Goal: Task Accomplishment & Management: Complete application form

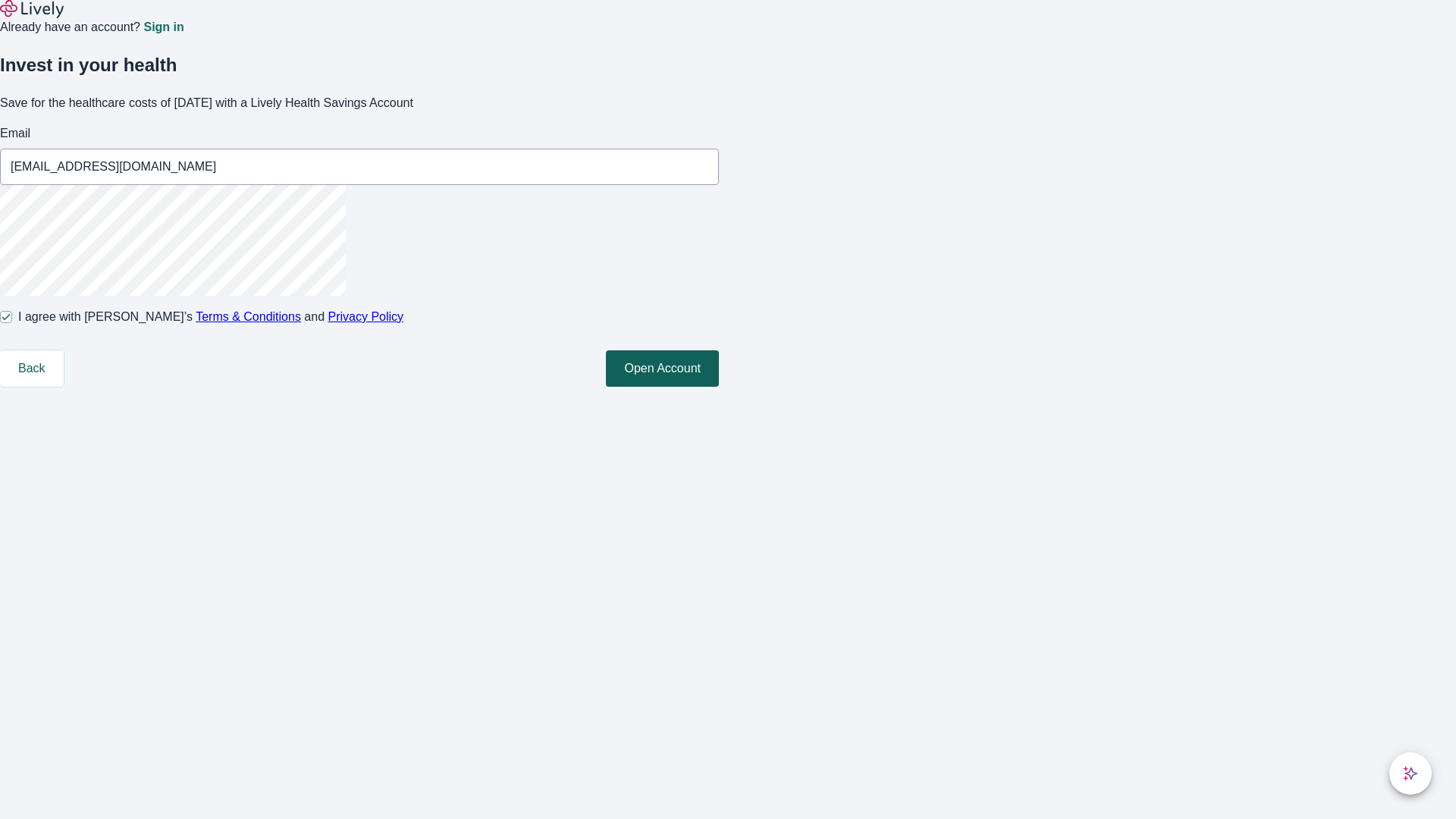
click at [719, 386] on button "Open Account" at bounding box center [662, 369] width 113 height 37
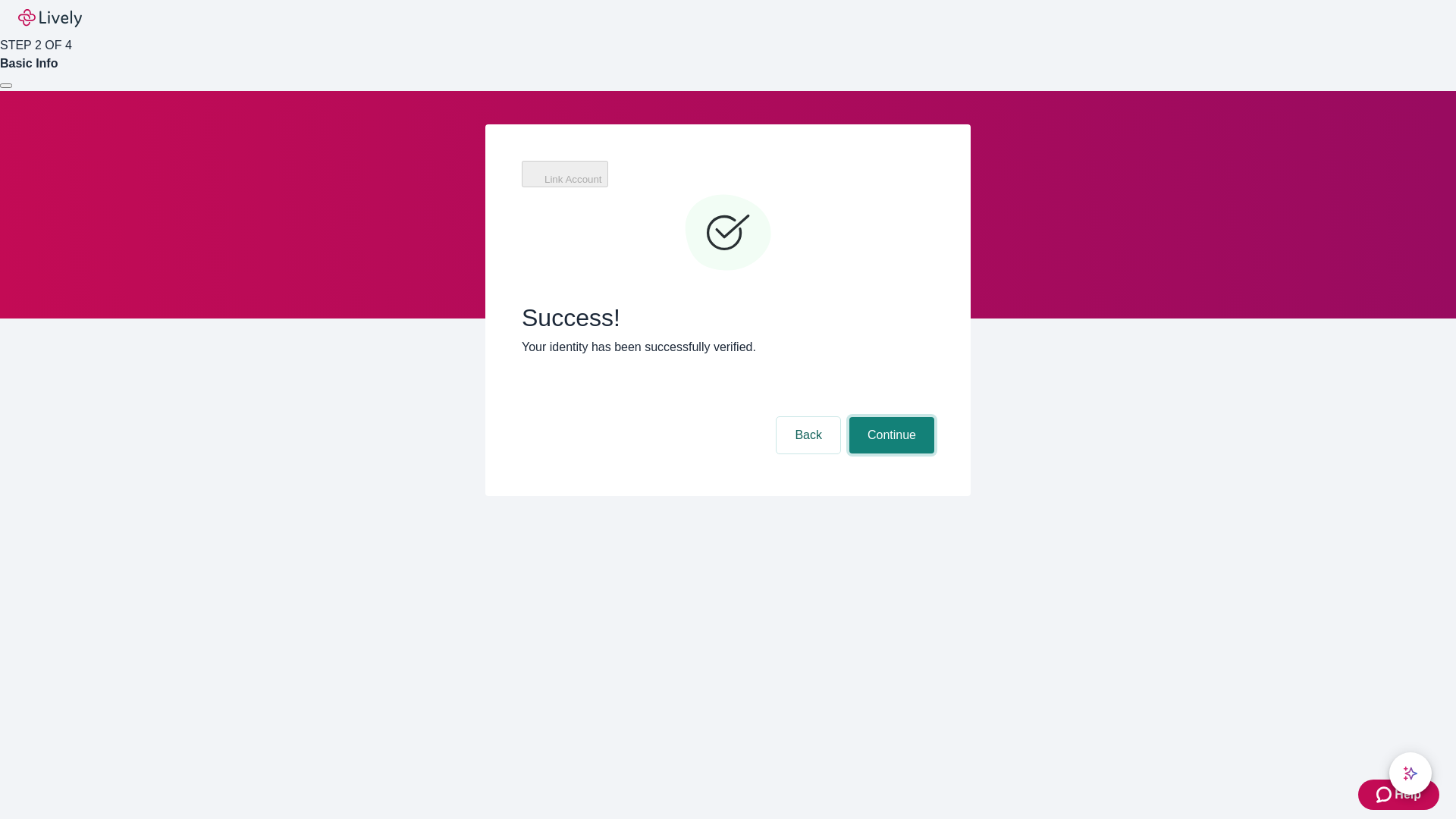
click at [890, 417] on button "Continue" at bounding box center [891, 436] width 85 height 37
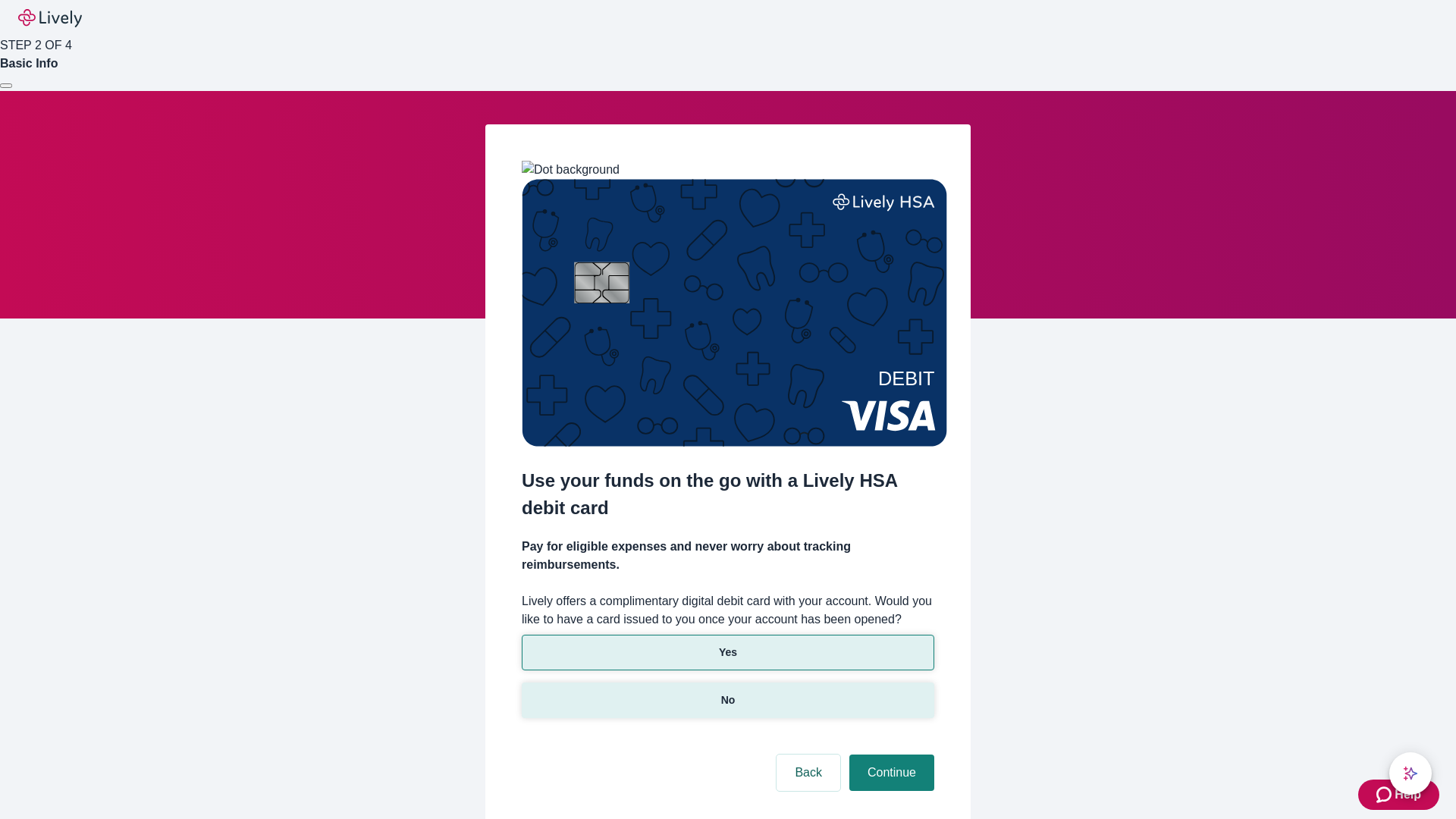
click at [727, 693] on p "No" at bounding box center [728, 700] width 14 height 16
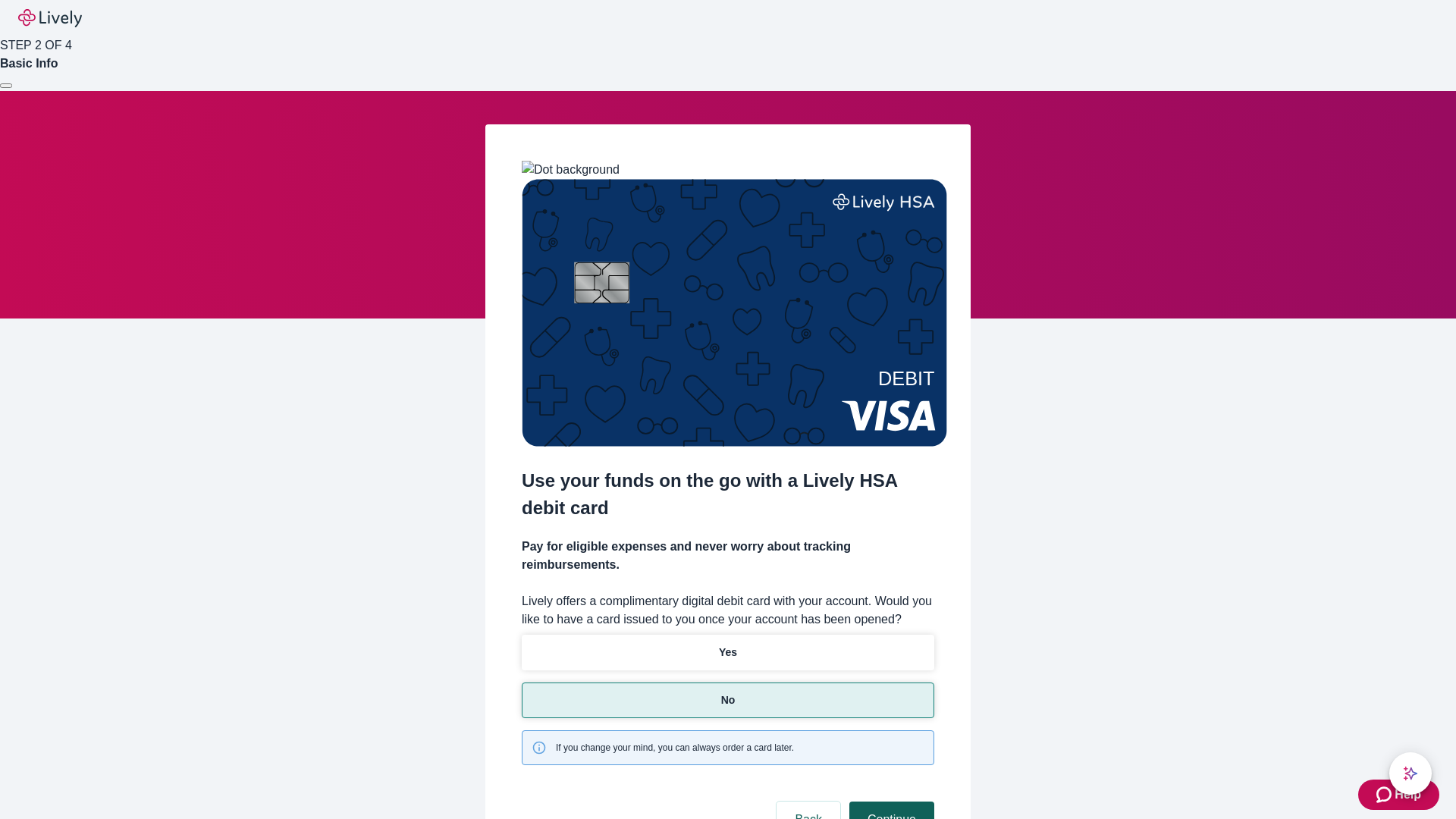
click at [890, 801] on button "Continue" at bounding box center [891, 820] width 85 height 37
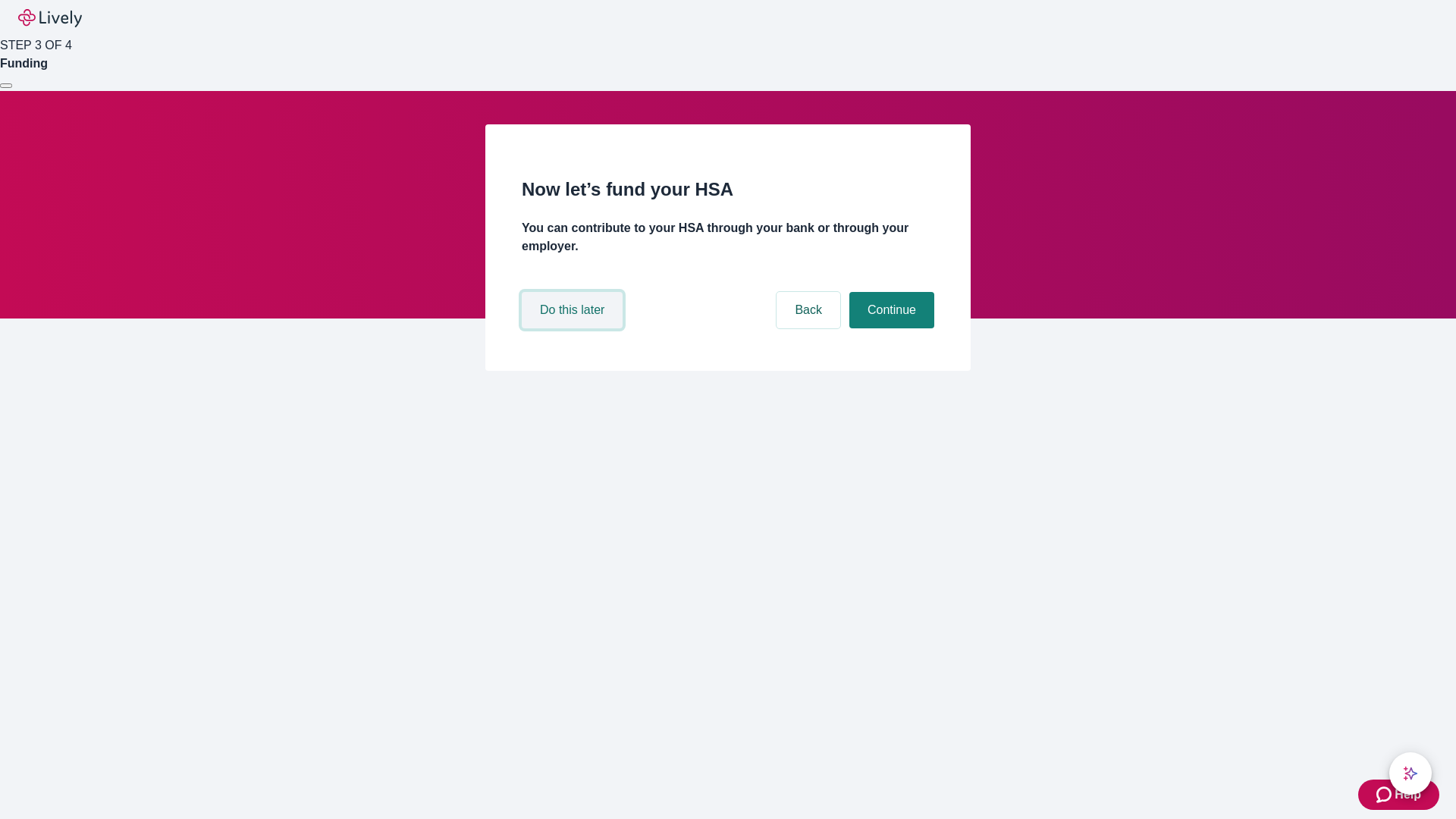
click at [574, 329] on button "Do this later" at bounding box center [572, 310] width 101 height 37
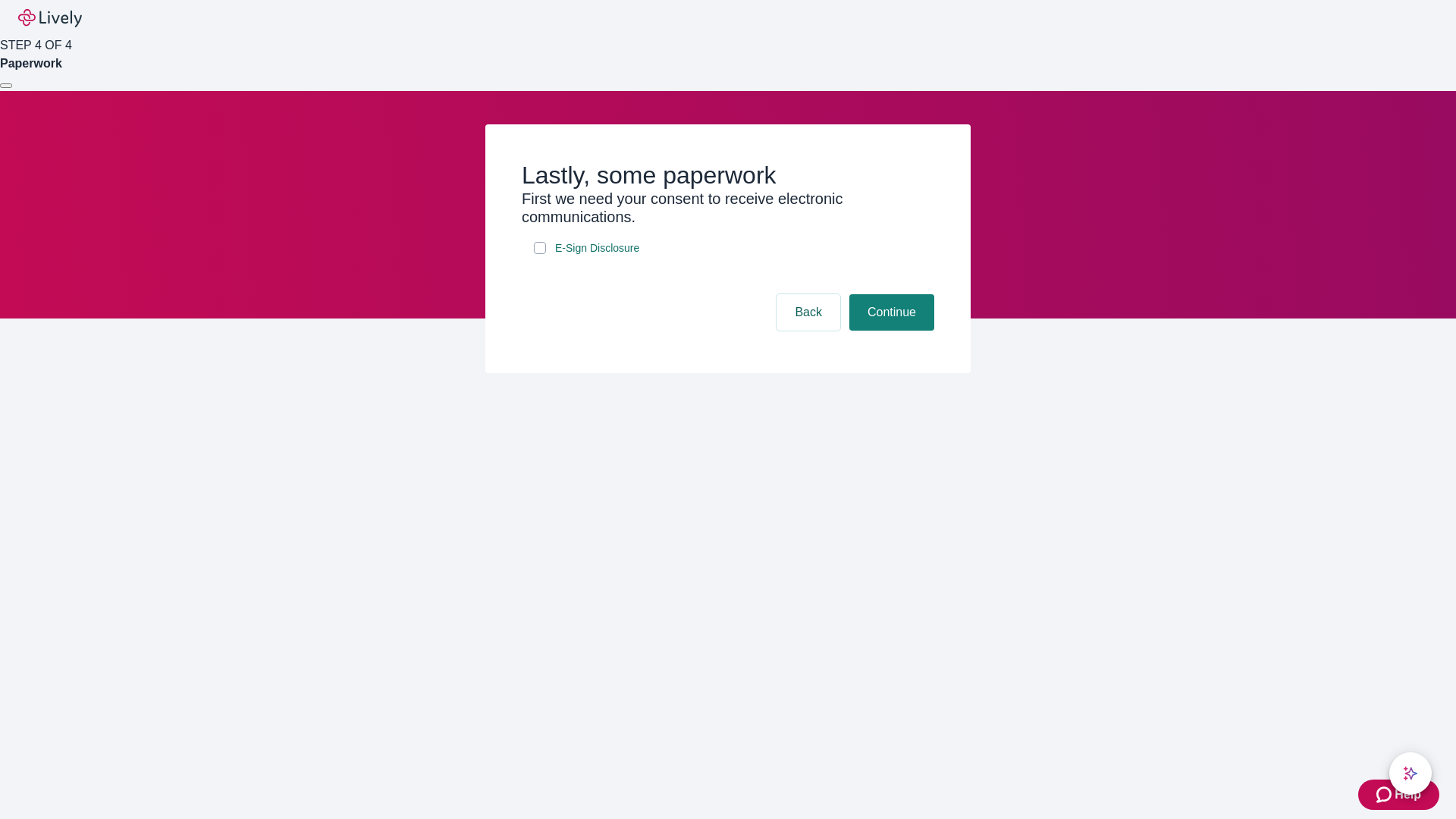
click at [540, 254] on input "E-Sign Disclosure" at bounding box center [539, 248] width 13 height 13
checkbox input "true"
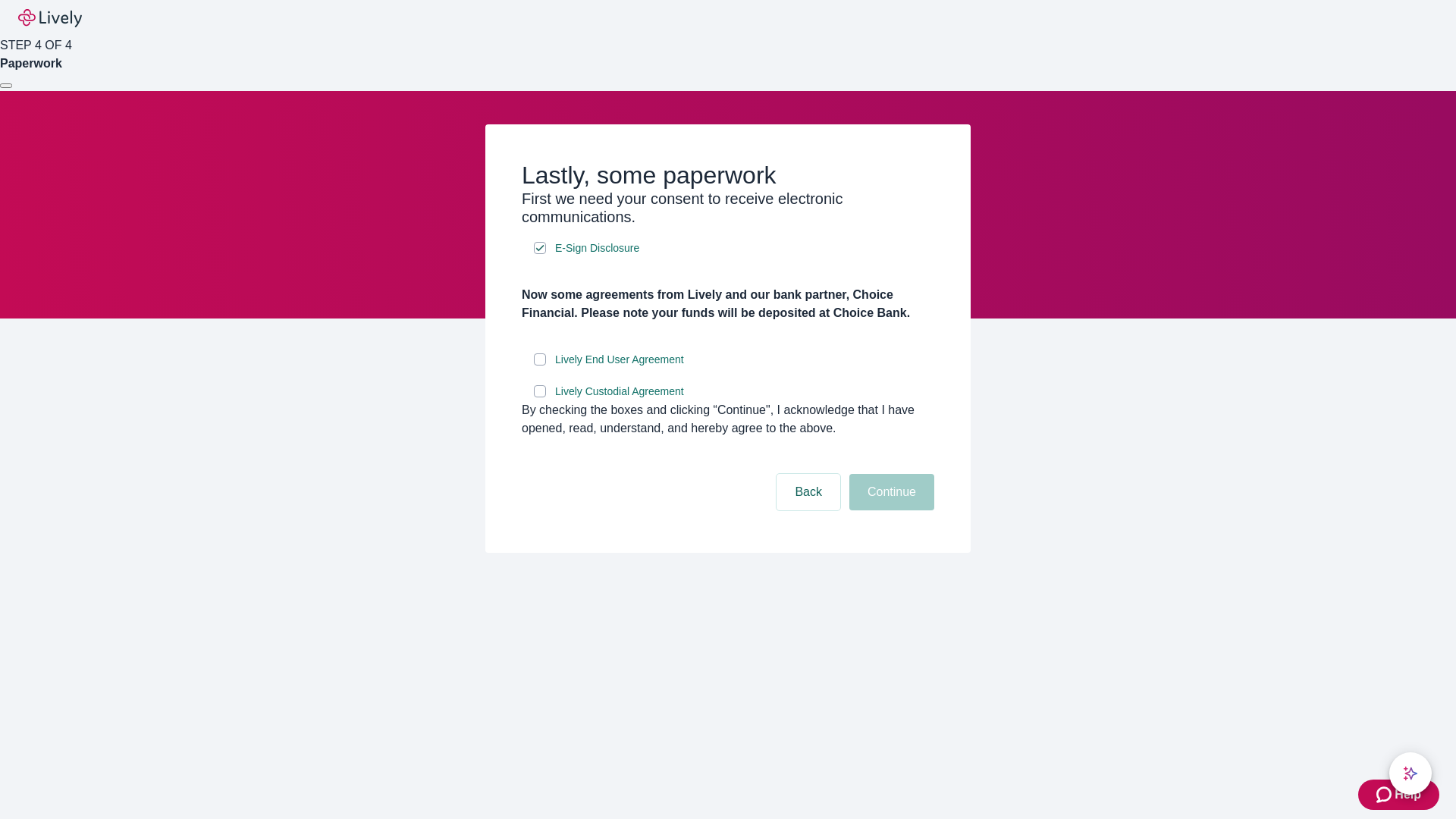
click at [540, 366] on input "Lively End User Agreement" at bounding box center [539, 360] width 13 height 13
checkbox input "true"
click at [540, 397] on input "Lively Custodial Agreement" at bounding box center [539, 392] width 13 height 13
checkbox input "true"
click at [890, 510] on button "Continue" at bounding box center [891, 493] width 85 height 37
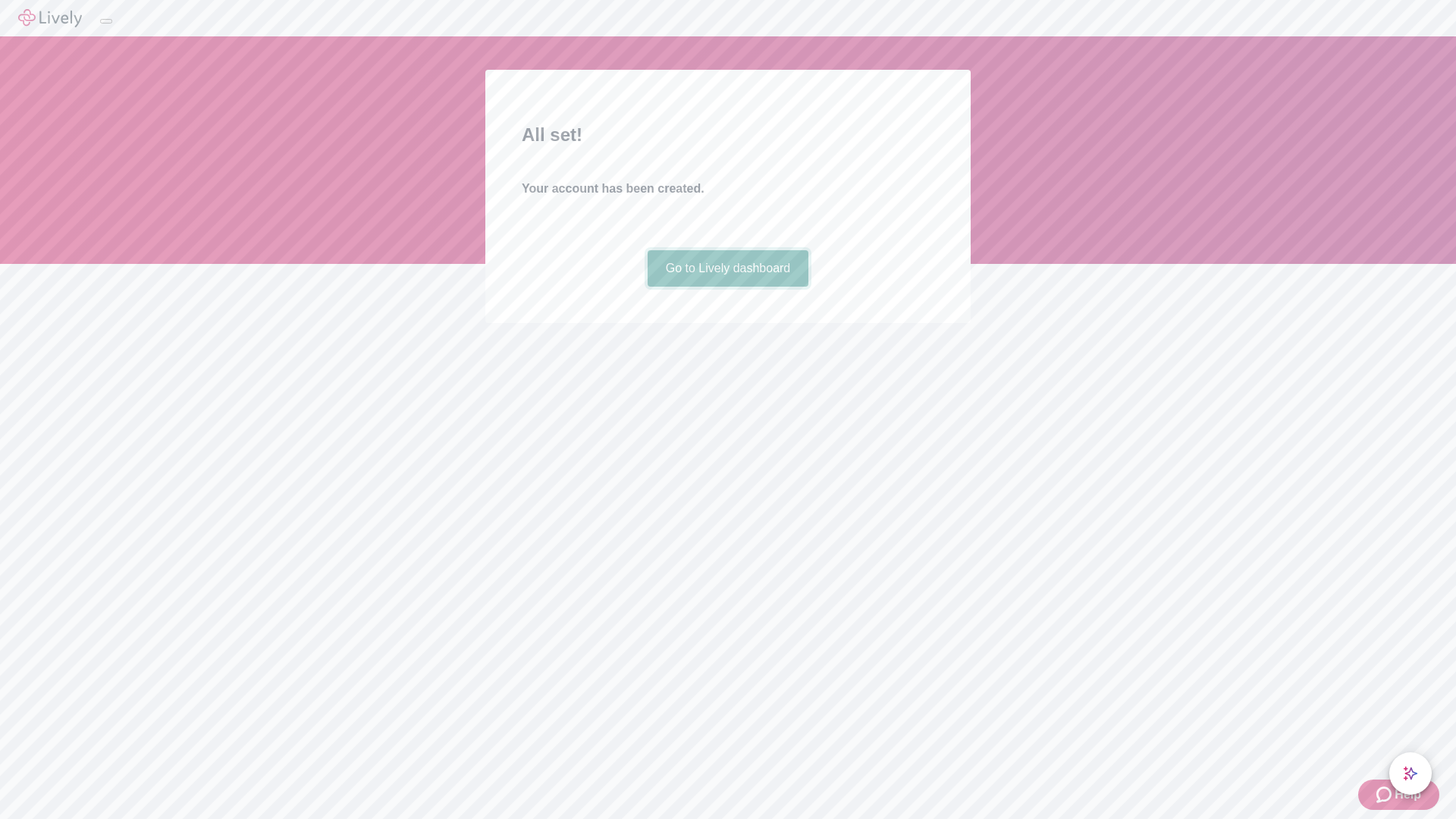
click at [727, 287] on link "Go to Lively dashboard" at bounding box center [728, 269] width 161 height 37
